Goal: Complete application form: Complete application form

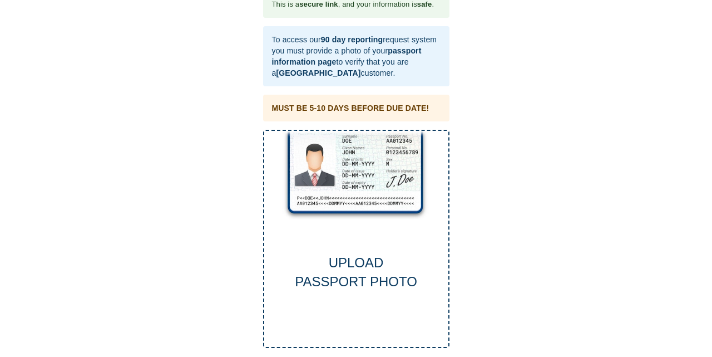
scroll to position [30, 0]
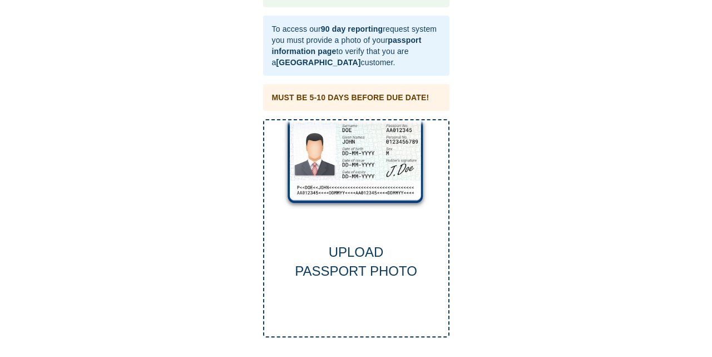
click at [351, 173] on div "UPLOAD PASSPORT PHOTO" at bounding box center [356, 228] width 186 height 219
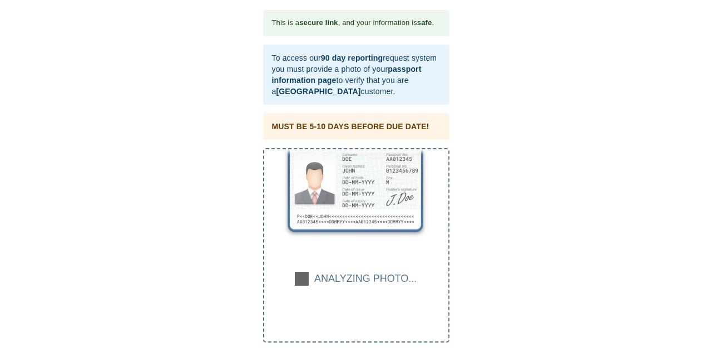
scroll to position [0, 0]
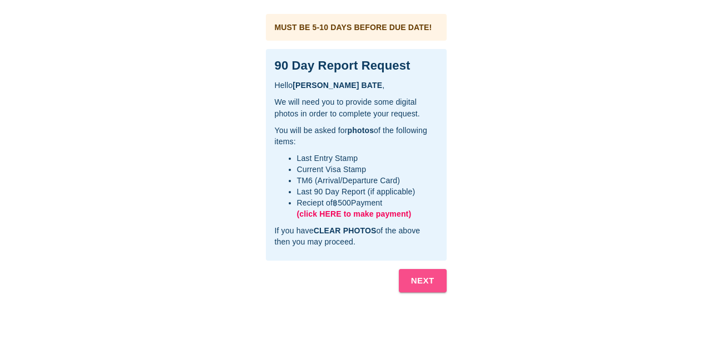
click at [418, 279] on b "NEXT" at bounding box center [422, 280] width 23 height 14
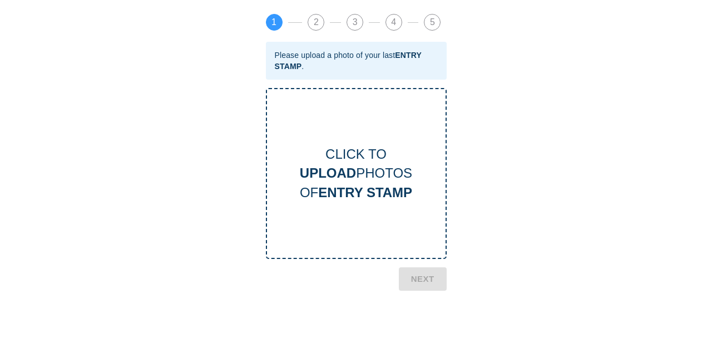
click at [366, 174] on div "CLICK TO UPLOAD PHOTOS OF ENTRY STAMP" at bounding box center [356, 173] width 179 height 57
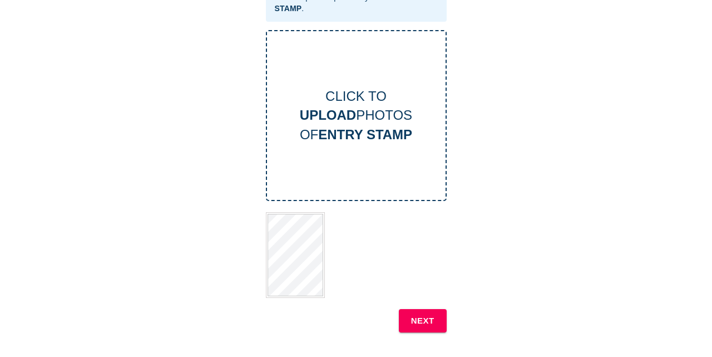
click at [422, 318] on b "NEXT" at bounding box center [422, 320] width 23 height 14
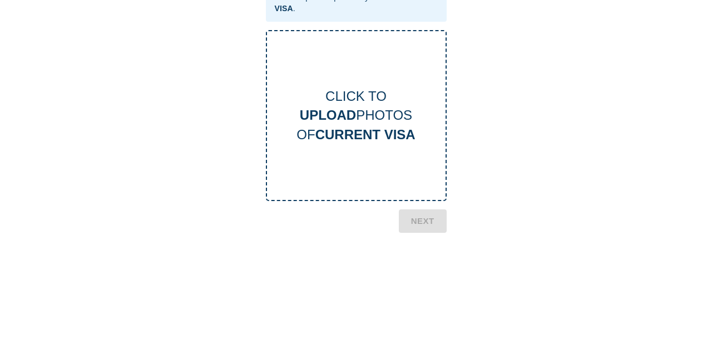
click at [375, 152] on div "CLICK TO UPLOAD PHOTOS OF CURRENT VISA" at bounding box center [356, 115] width 181 height 171
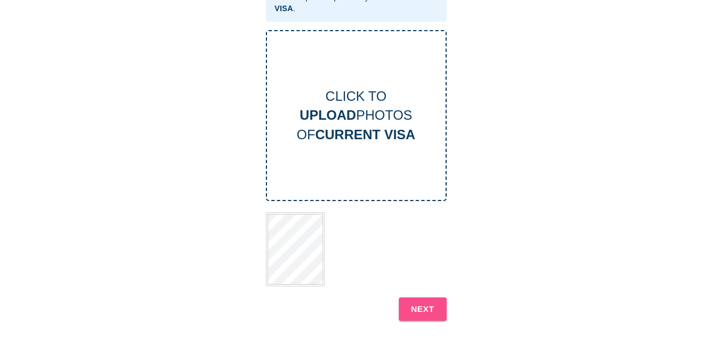
click at [426, 304] on b "NEXT" at bounding box center [422, 308] width 23 height 14
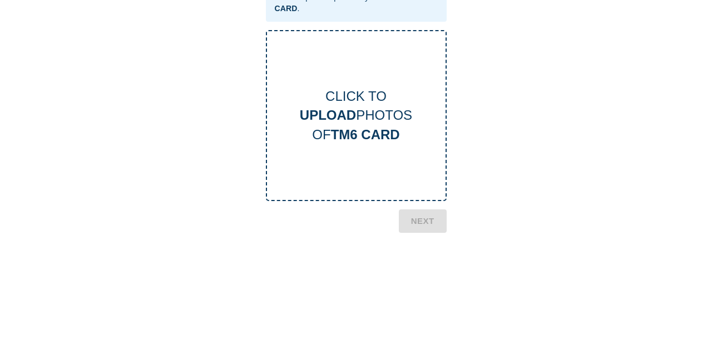
click at [370, 108] on div "CLICK TO UPLOAD PHOTOS OF TM6 CARD" at bounding box center [356, 115] width 179 height 57
click at [358, 127] on b "TM6 CARD" at bounding box center [365, 134] width 69 height 15
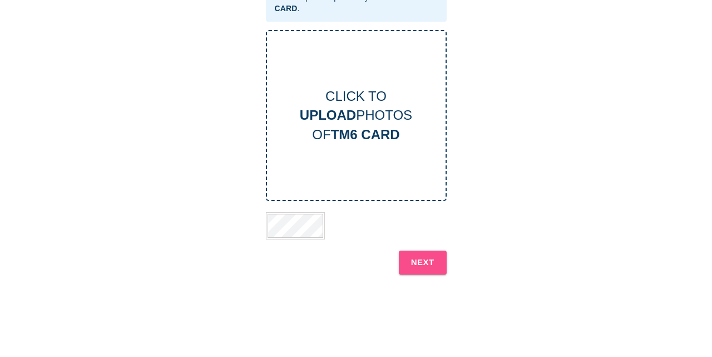
click at [420, 260] on b "NEXT" at bounding box center [422, 262] width 23 height 14
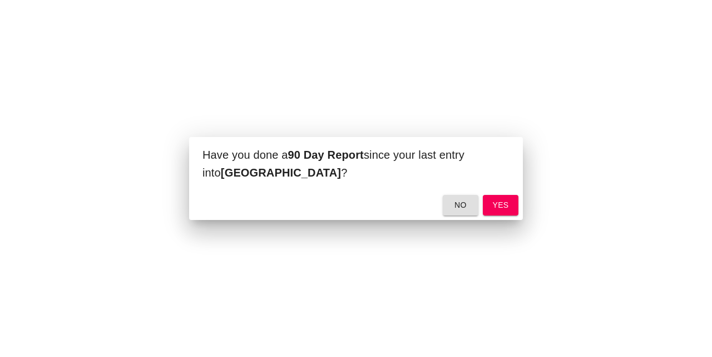
click at [462, 204] on span "no" at bounding box center [461, 205] width 18 height 14
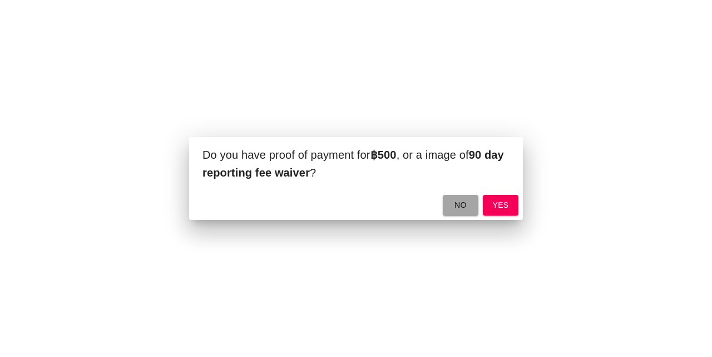
click at [468, 206] on span "no" at bounding box center [461, 205] width 18 height 14
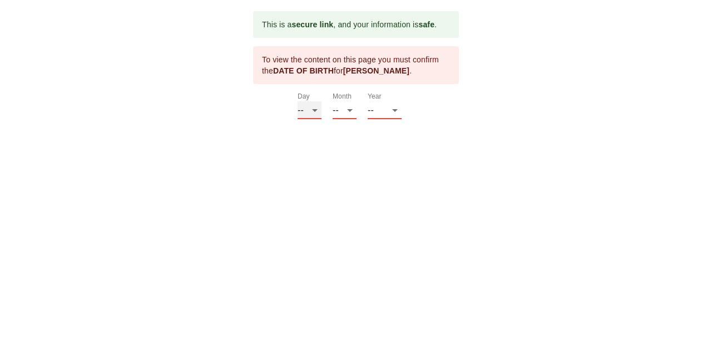
click at [298, 101] on select "-- 01 02 03 04 05 06 07 08 09 10 11 12 13 14 15 16 17 18 19 20 21 22 23 24 25 2…" at bounding box center [310, 110] width 24 height 18
select select "16"
click option "16" at bounding box center [0, 0] width 0 height 0
click at [333, 101] on select "-- 01 02 03 04 05 06 07 08 09 10 11 12" at bounding box center [345, 110] width 24 height 18
select select "10"
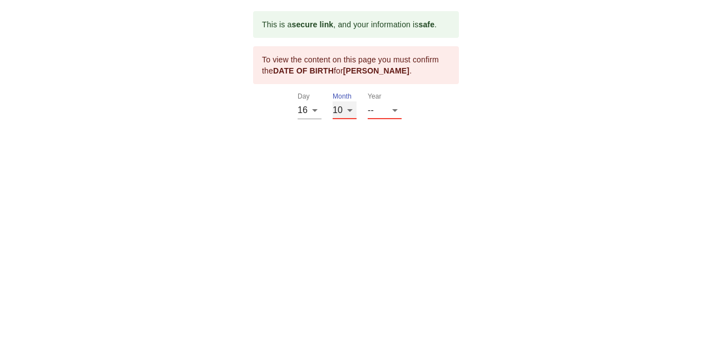
click option "10" at bounding box center [0, 0] width 0 height 0
click at [368, 101] on select "-- 2025 2024 2023 2022 2021 2020 2019 2018 2017 2016 2015 2014 2013 2012 2011 2…" at bounding box center [385, 110] width 34 height 18
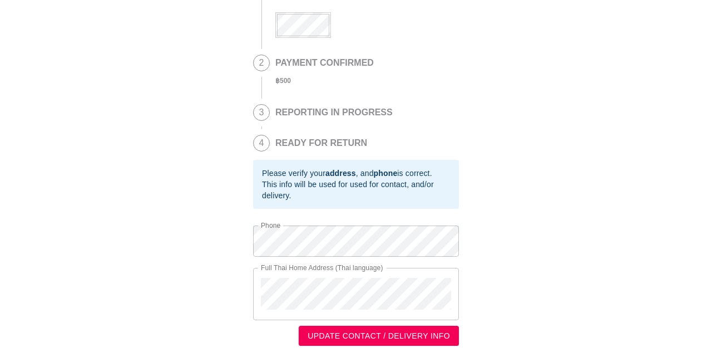
scroll to position [162, 0]
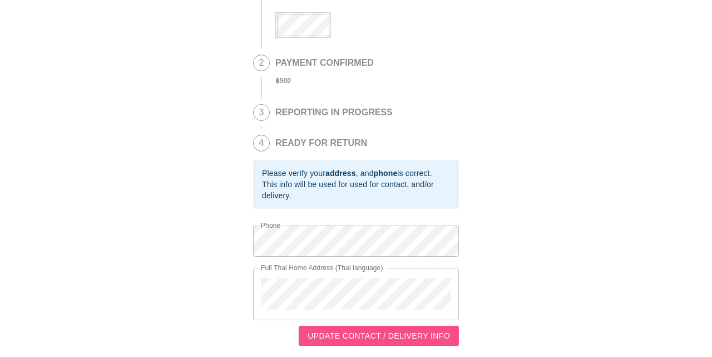
click at [432, 334] on span "UPDATE CONTACT / DELIVERY INFO" at bounding box center [379, 336] width 142 height 14
click at [416, 340] on span "UPDATE CONTACT / DELIVERY INFO" at bounding box center [379, 336] width 142 height 14
click at [383, 334] on span "UPDATE CONTACT / DELIVERY INFO" at bounding box center [379, 336] width 142 height 14
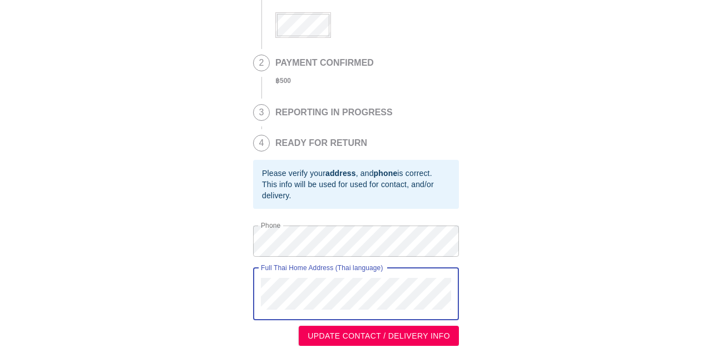
click at [436, 331] on span "UPDATE CONTACT / DELIVERY INFO" at bounding box center [379, 336] width 142 height 14
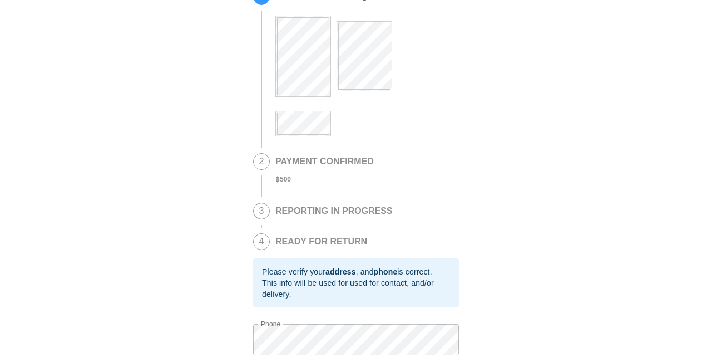
scroll to position [0, 0]
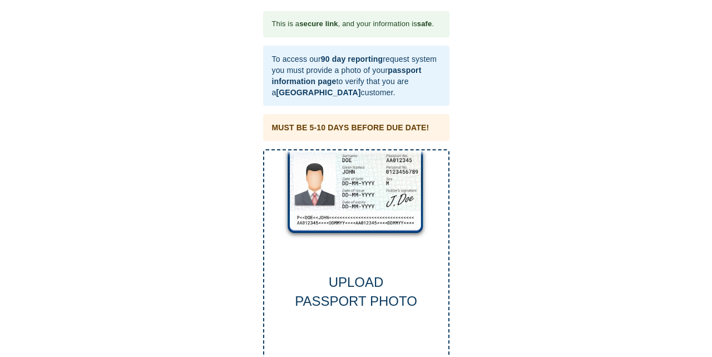
scroll to position [30, 0]
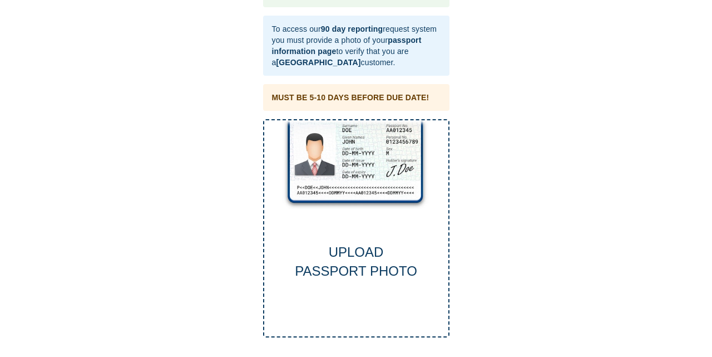
click at [378, 161] on div "UPLOAD PASSPORT PHOTO" at bounding box center [356, 228] width 186 height 219
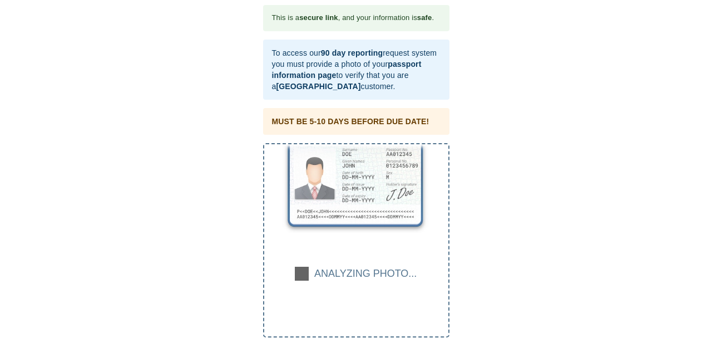
scroll to position [6, 0]
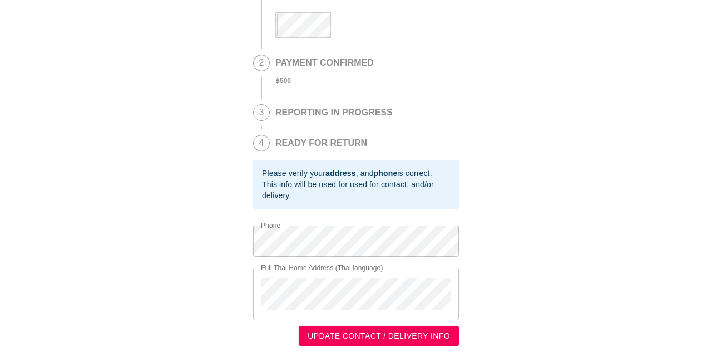
scroll to position [162, 0]
click at [383, 334] on span "UPDATE CONTACT / DELIVERY INFO" at bounding box center [379, 336] width 142 height 14
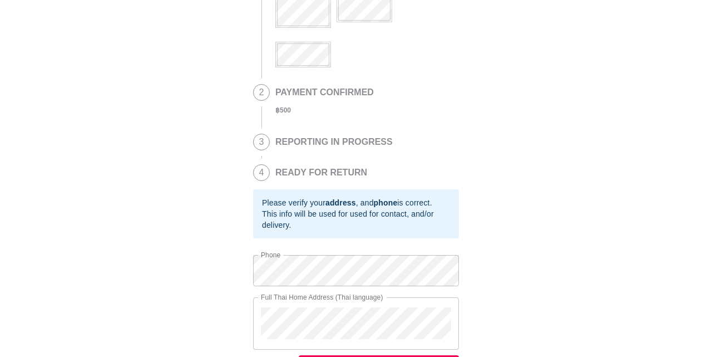
scroll to position [0, 0]
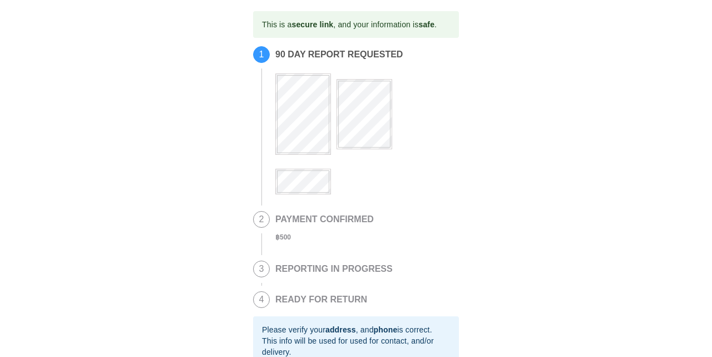
click at [259, 221] on span "2" at bounding box center [262, 219] width 16 height 16
click at [282, 223] on h2 "PAYMENT CONFIRMED" at bounding box center [324, 219] width 98 height 10
click at [260, 51] on span "1" at bounding box center [262, 55] width 16 height 16
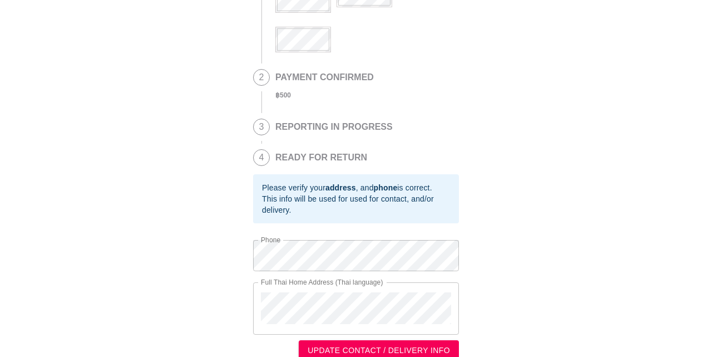
scroll to position [162, 0]
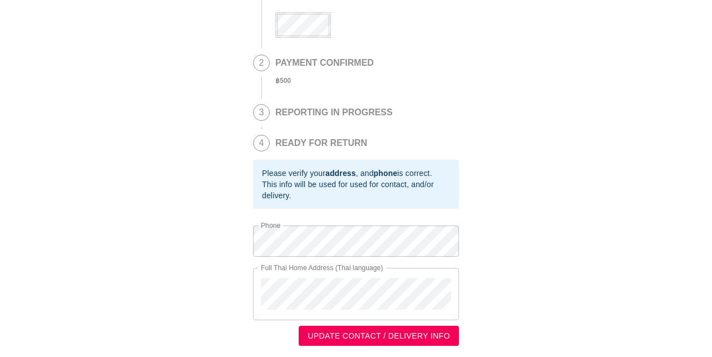
click at [593, 262] on div "This is a secure link , and your information is safe . 1 90 DAY REPORT REQUESTE…" at bounding box center [356, 100] width 690 height 491
click at [395, 334] on span "UPDATE CONTACT / DELIVERY INFO" at bounding box center [379, 336] width 142 height 14
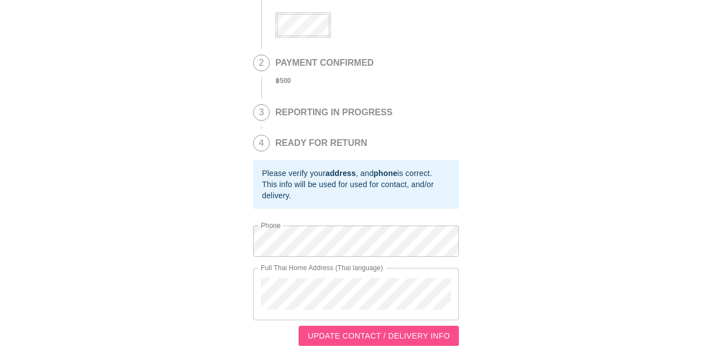
click at [361, 341] on span "UPDATE CONTACT / DELIVERY INFO" at bounding box center [379, 336] width 142 height 14
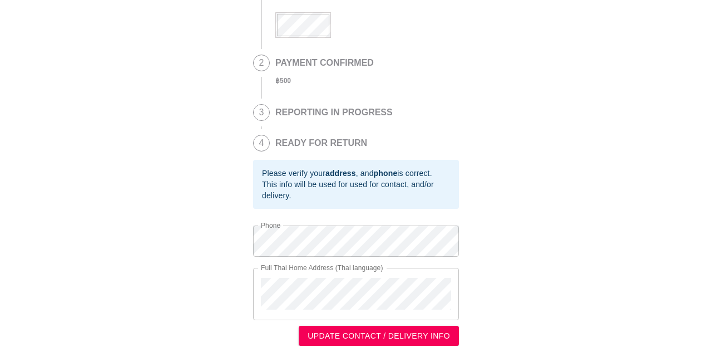
click at [430, 179] on div "This info will be used for used for contact, and/or delivery." at bounding box center [356, 190] width 188 height 22
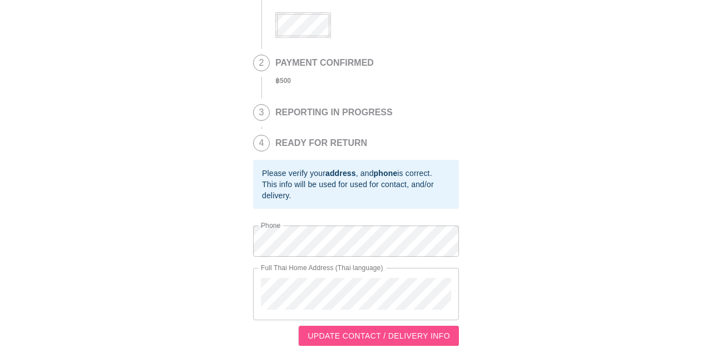
click at [411, 336] on span "UPDATE CONTACT / DELIVERY INFO" at bounding box center [379, 336] width 142 height 14
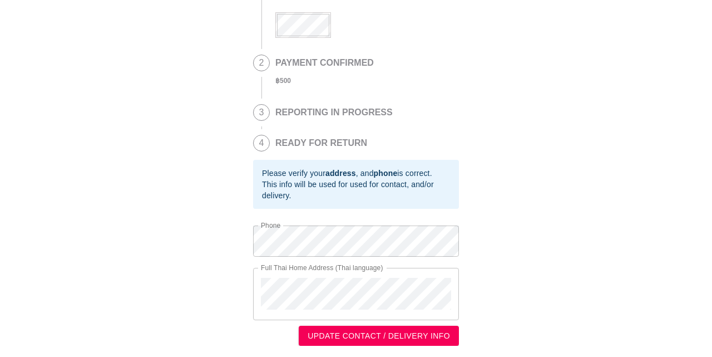
drag, startPoint x: 260, startPoint y: 282, endPoint x: 319, endPoint y: 313, distance: 66.9
click at [319, 313] on div "Full Thai Home Address (Thai language)" at bounding box center [356, 294] width 206 height 52
click at [537, 255] on div "This is a secure link , and your information is safe . 1 90 DAY REPORT REQUESTE…" at bounding box center [356, 100] width 690 height 491
click at [345, 300] on div "Full Thai Home Address (Thai language)" at bounding box center [356, 294] width 206 height 52
click at [427, 303] on div "Full Thai Home Address (Thai language)" at bounding box center [356, 294] width 206 height 52
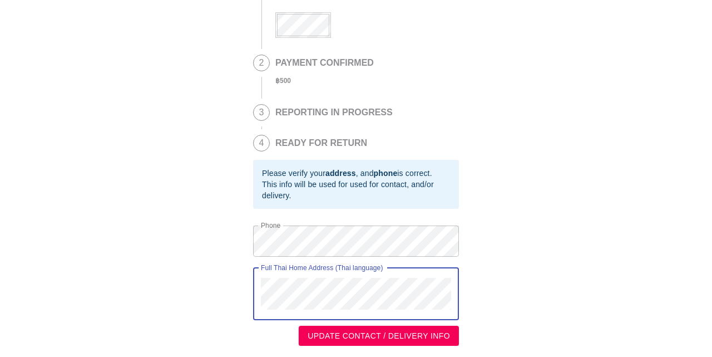
scroll to position [0, 0]
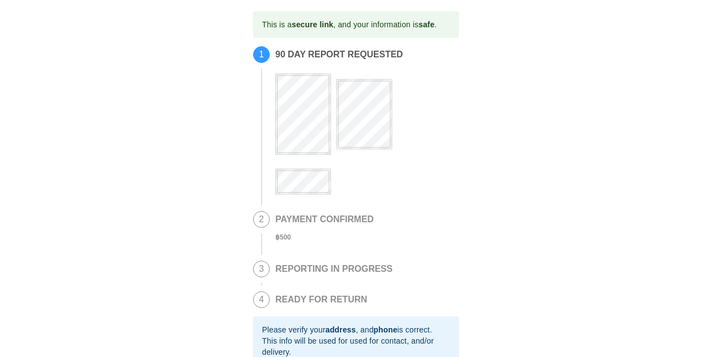
click at [612, 182] on div "This is a secure link , and your information is safe . 1 90 DAY REPORT REQUESTE…" at bounding box center [356, 256] width 690 height 491
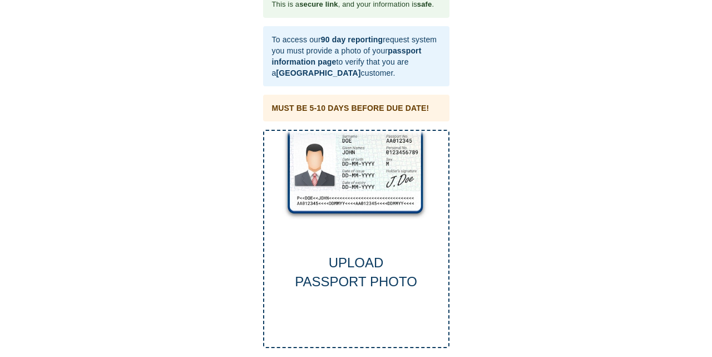
scroll to position [30, 0]
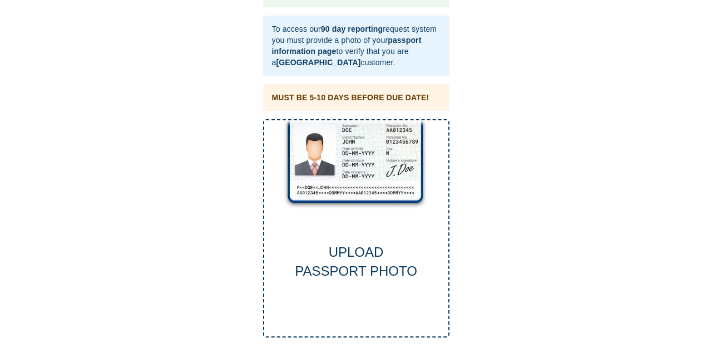
click at [346, 202] on div "UPLOAD PASSPORT PHOTO" at bounding box center [356, 228] width 186 height 219
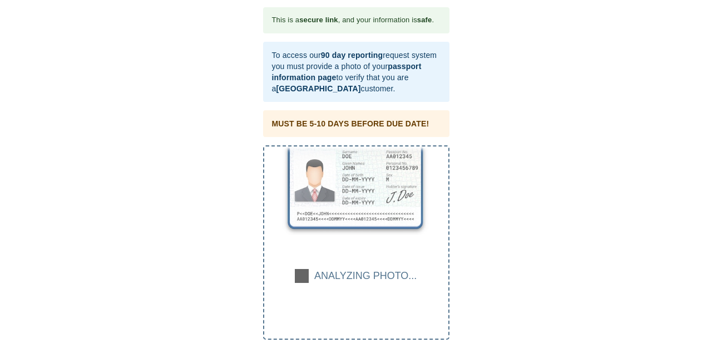
scroll to position [6, 0]
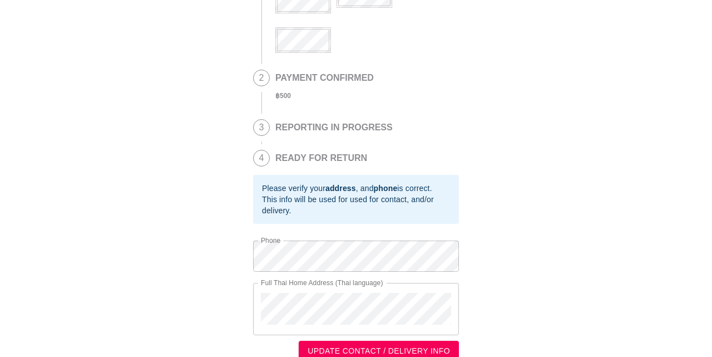
scroll to position [162, 0]
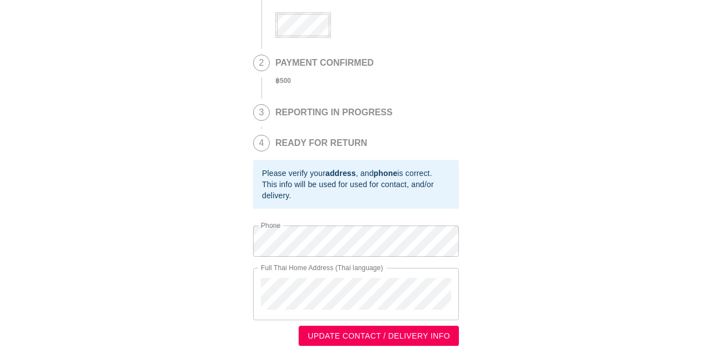
click at [422, 338] on span "UPDATE CONTACT / DELIVERY INFO" at bounding box center [379, 336] width 142 height 14
click at [372, 332] on span "UPDATE CONTACT / DELIVERY INFO" at bounding box center [379, 336] width 142 height 14
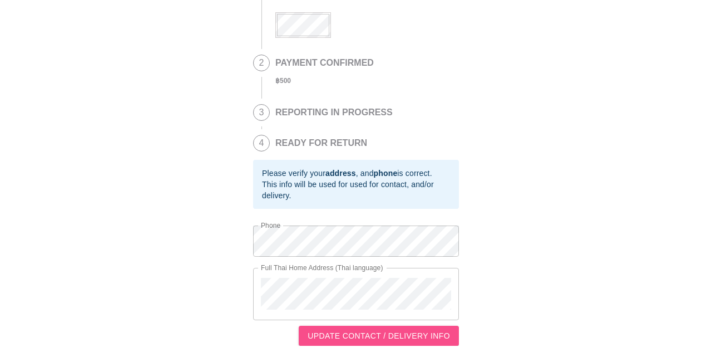
click at [388, 329] on span "UPDATE CONTACT / DELIVERY INFO" at bounding box center [379, 336] width 142 height 14
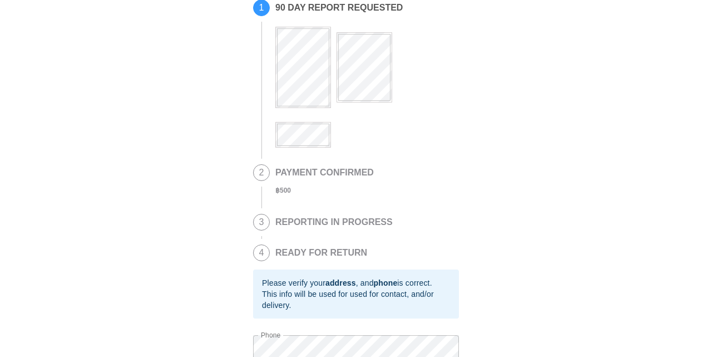
scroll to position [0, 0]
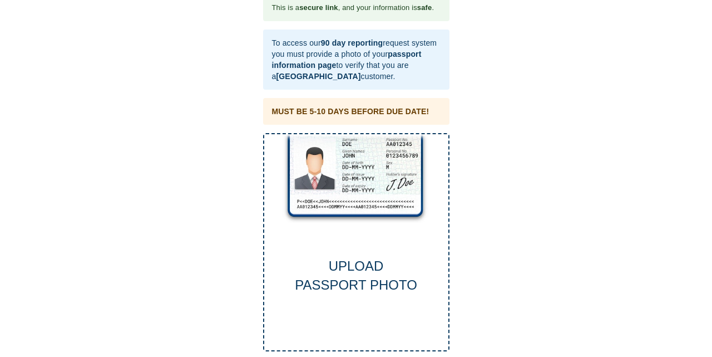
scroll to position [30, 0]
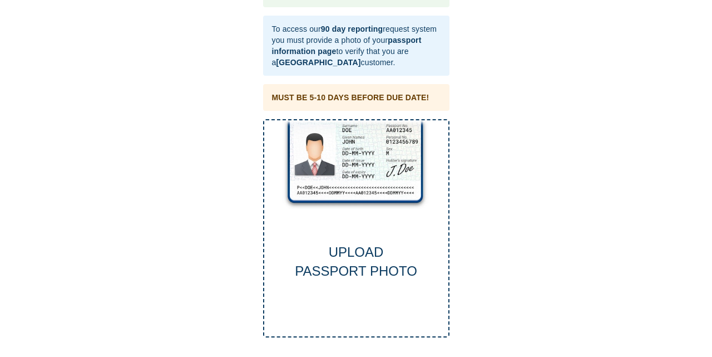
click at [370, 180] on div "UPLOAD PASSPORT PHOTO" at bounding box center [356, 228] width 186 height 219
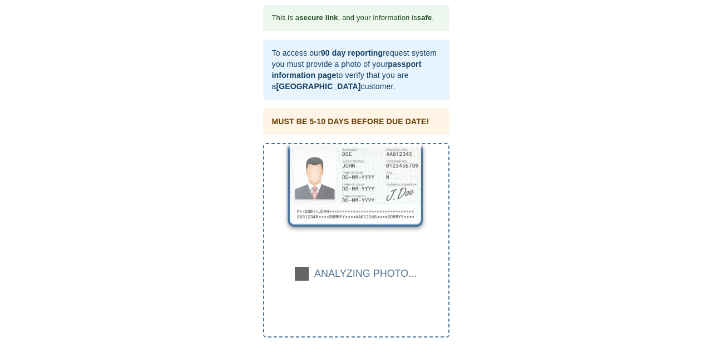
scroll to position [6, 0]
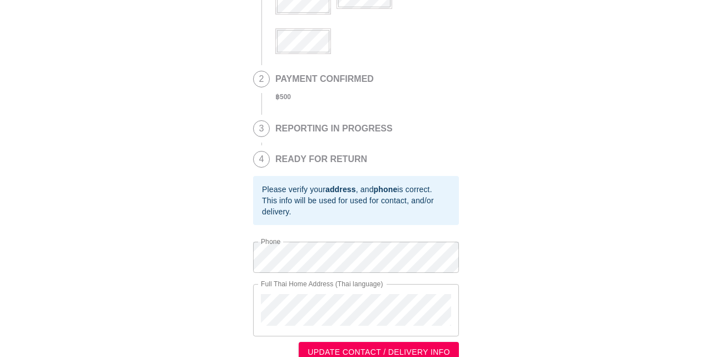
scroll to position [162, 0]
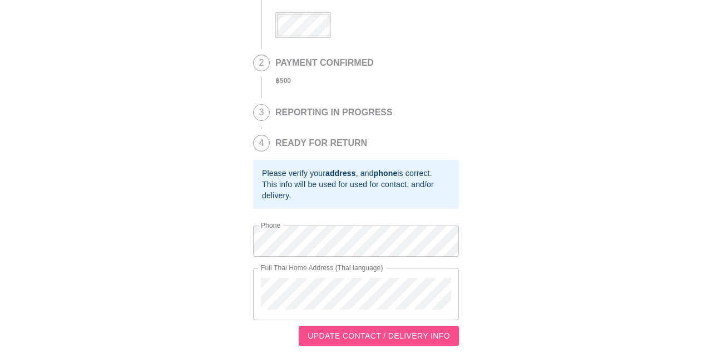
click at [415, 335] on span "UPDATE CONTACT / DELIVERY INFO" at bounding box center [379, 336] width 142 height 14
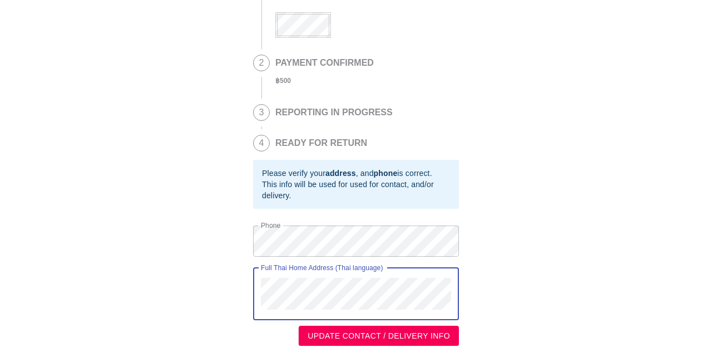
click at [412, 337] on span "UPDATE CONTACT / DELIVERY INFO" at bounding box center [379, 336] width 142 height 14
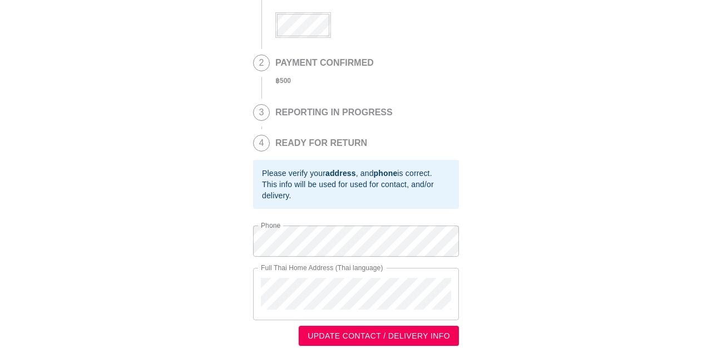
click at [423, 191] on div "This info will be used for used for contact, and/or delivery." at bounding box center [356, 190] width 188 height 22
click at [639, 268] on div "This is a secure link , and your information is safe . 1 90 DAY REPORT REQUESTE…" at bounding box center [356, 100] width 690 height 491
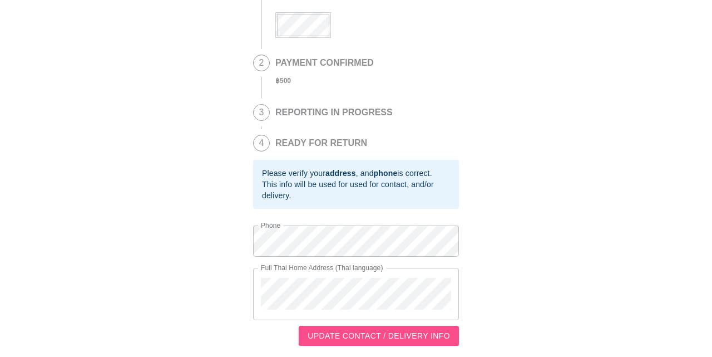
click at [407, 334] on span "UPDATE CONTACT / DELIVERY INFO" at bounding box center [379, 336] width 142 height 14
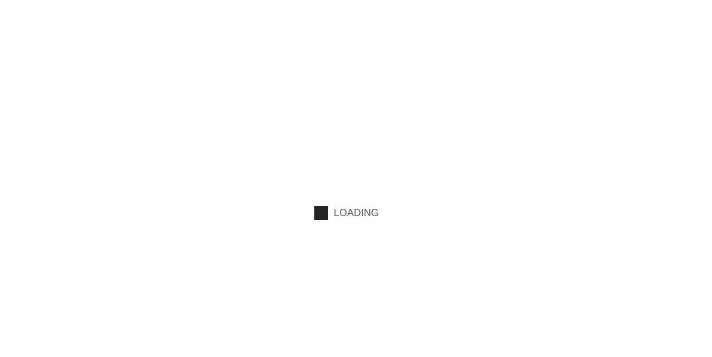
click at [407, 231] on html "LOADING" at bounding box center [356, 115] width 712 height 231
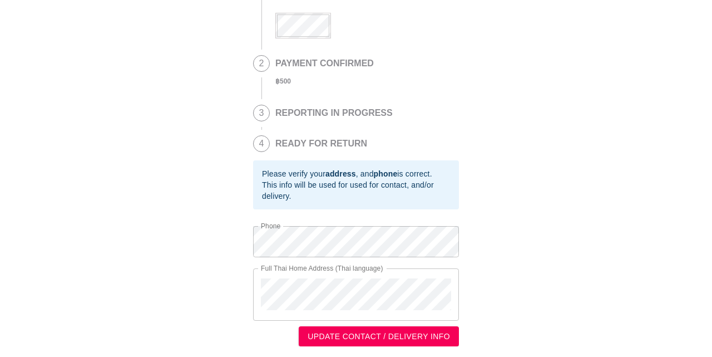
scroll to position [105, 0]
